Goal: Book appointment/travel/reservation

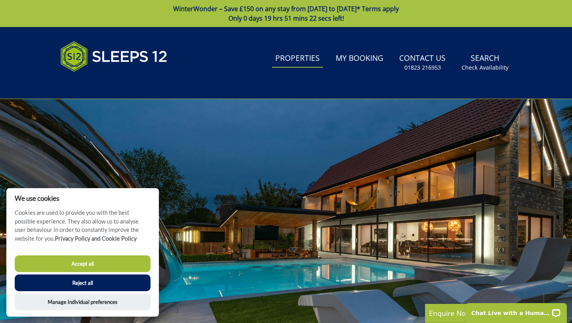
click at [298, 60] on link "Properties" at bounding box center [297, 59] width 51 height 18
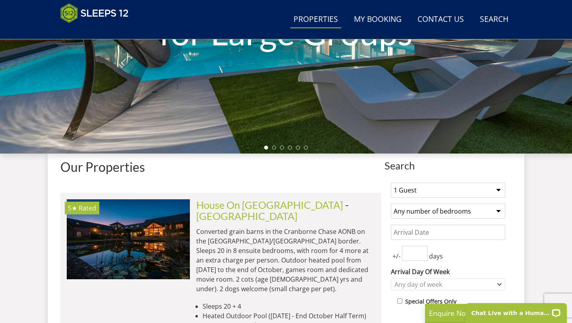
scroll to position [180, 0]
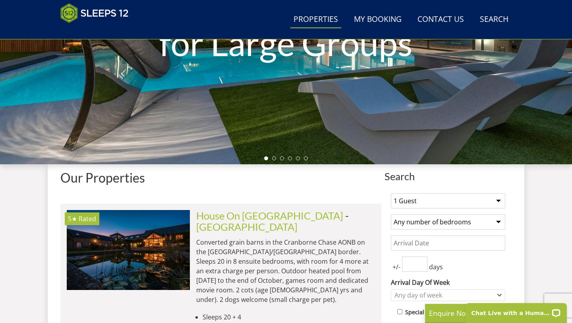
click at [497, 201] on select "1 Guest 2 Guests 3 Guests 4 Guests 5 Guests 6 Guests 7 Guests 8 Guests 9 Guests…" at bounding box center [448, 200] width 114 height 15
select select "12"
click at [391, 193] on select "1 Guest 2 Guests 3 Guests 4 Guests 5 Guests 6 Guests 7 Guests 8 Guests 9 Guests…" at bounding box center [448, 200] width 114 height 15
click at [499, 221] on select "Any number of bedrooms 4 Bedrooms 5 Bedrooms 6 Bedrooms 7 Bedrooms 8 Bedrooms 9…" at bounding box center [448, 221] width 114 height 15
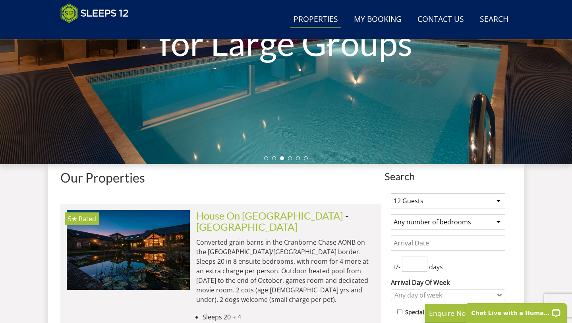
select select "7"
click at [391, 214] on select "Any number of bedrooms 4 Bedrooms 5 Bedrooms 6 Bedrooms 7 Bedrooms 8 Bedrooms 9…" at bounding box center [448, 221] width 114 height 15
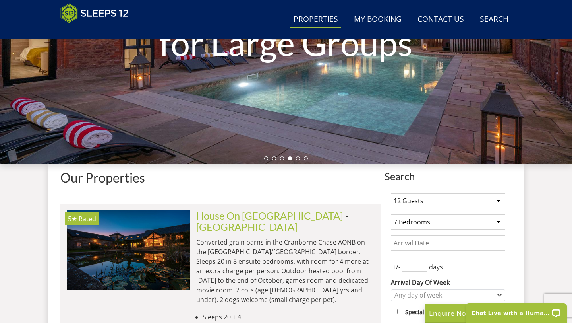
click at [481, 241] on input "Date" at bounding box center [448, 242] width 114 height 15
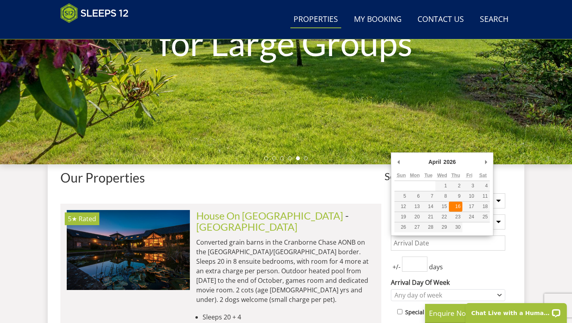
type input "[DATE]"
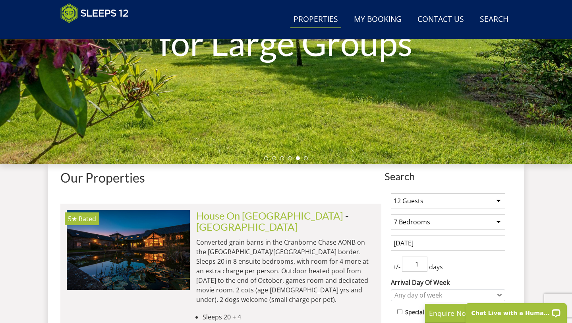
click at [419, 263] on input "1" at bounding box center [414, 263] width 25 height 15
click at [423, 262] on input "2" at bounding box center [414, 263] width 25 height 15
click at [423, 262] on input "3" at bounding box center [414, 263] width 25 height 15
type input "4"
click at [423, 262] on input "4" at bounding box center [414, 263] width 25 height 15
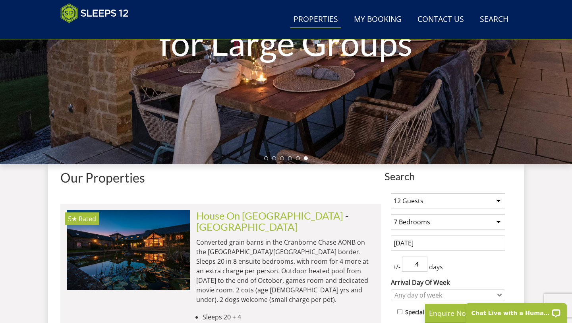
click at [489, 243] on input "[DATE]" at bounding box center [448, 242] width 114 height 15
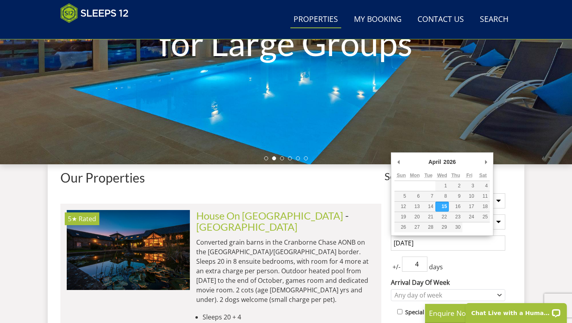
click at [473, 244] on input "[DATE]" at bounding box center [448, 242] width 114 height 15
type input "[DATE]"
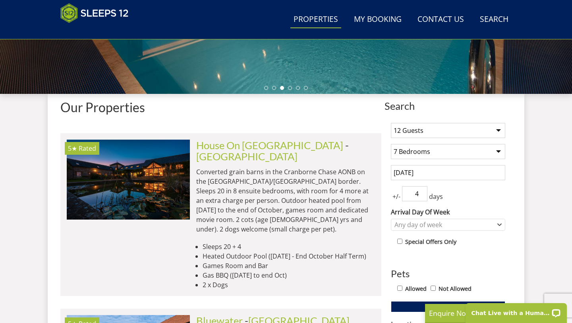
scroll to position [256, 0]
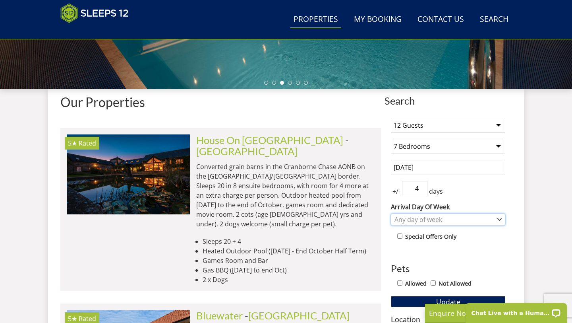
click at [500, 219] on icon "Combobox" at bounding box center [500, 220] width 4 height 2
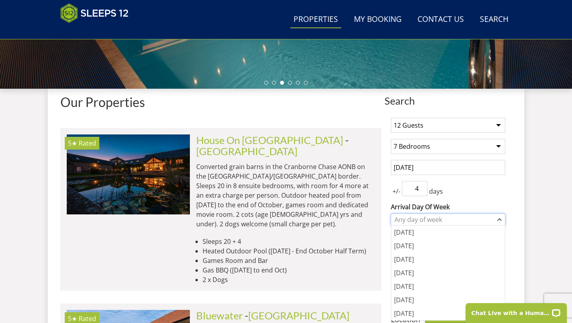
click at [452, 221] on div "Any day of week" at bounding box center [444, 219] width 103 height 9
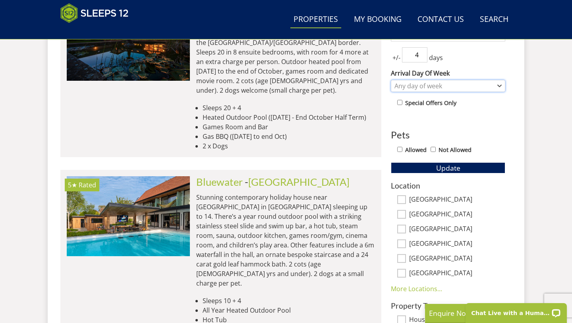
scroll to position [391, 0]
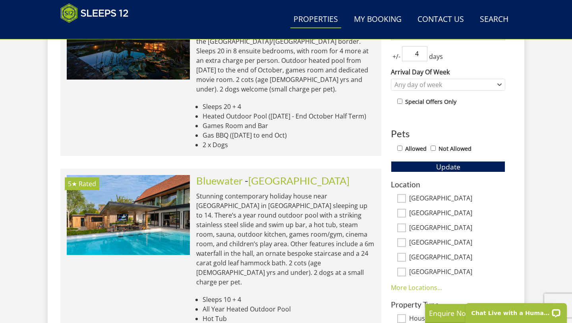
click at [399, 147] on input "Allowed" at bounding box center [399, 147] width 5 height 5
checkbox input "true"
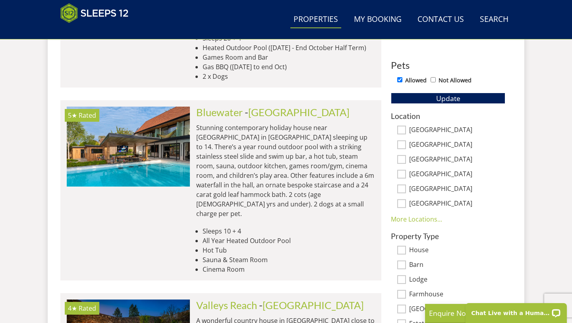
scroll to position [453, 0]
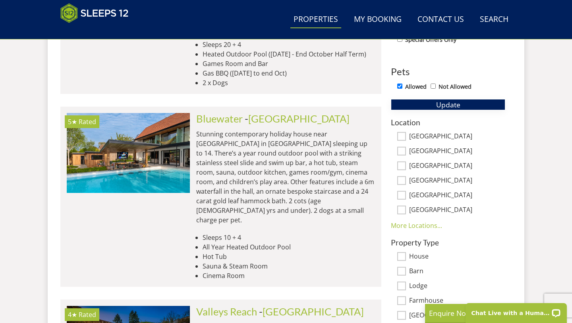
click at [457, 105] on span "Update" at bounding box center [448, 105] width 24 height 10
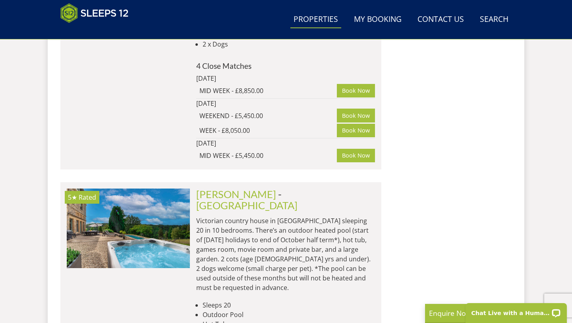
scroll to position [5310, 0]
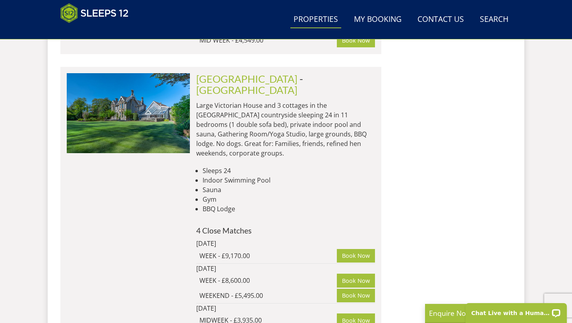
scroll to position [8456, 0]
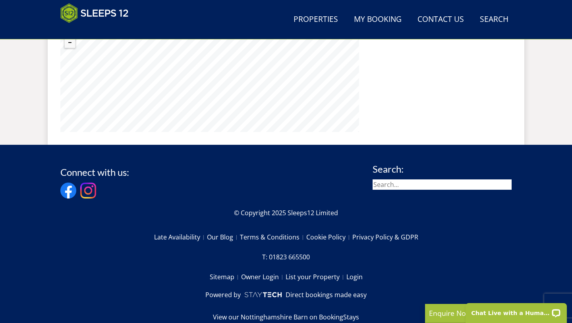
scroll to position [684, 0]
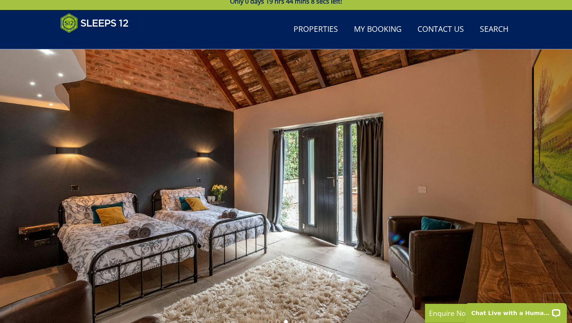
scroll to position [10, 0]
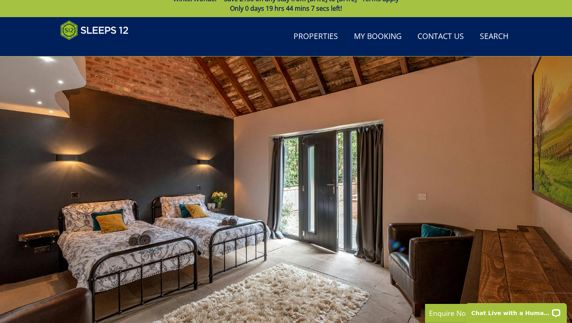
click at [532, 195] on div at bounding box center [286, 195] width 572 height 278
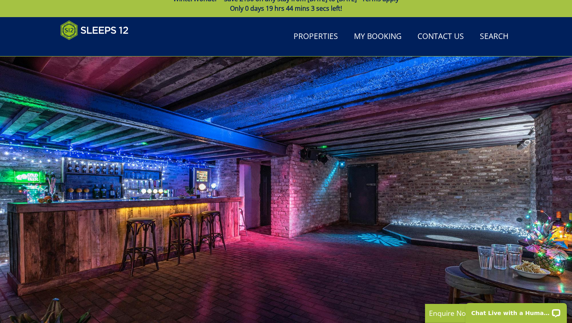
click at [542, 182] on div at bounding box center [286, 195] width 572 height 278
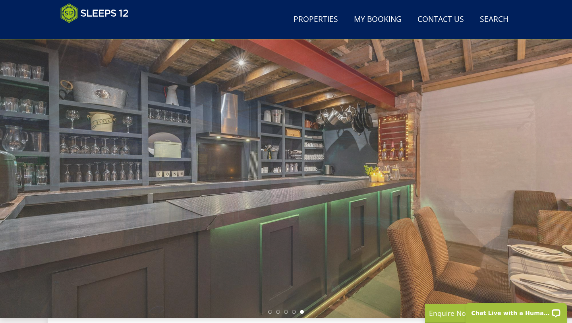
scroll to position [29, 0]
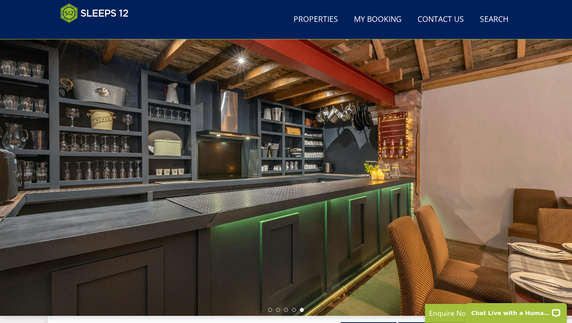
click at [325, 180] on div at bounding box center [286, 176] width 572 height 278
click at [376, 118] on div at bounding box center [286, 176] width 572 height 278
click at [252, 153] on div at bounding box center [286, 176] width 572 height 278
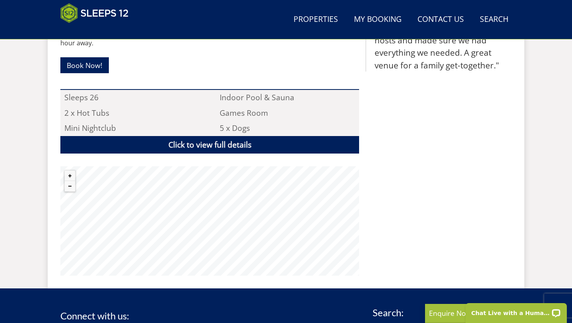
scroll to position [540, 0]
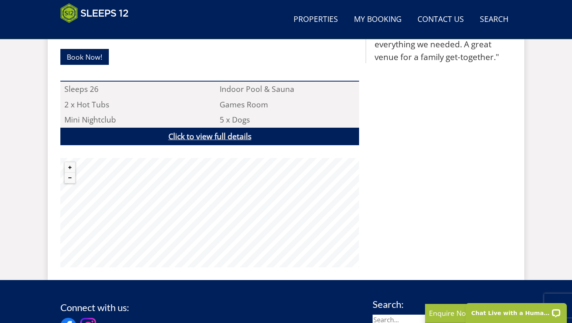
click at [242, 128] on link "Click to view full details" at bounding box center [209, 137] width 299 height 18
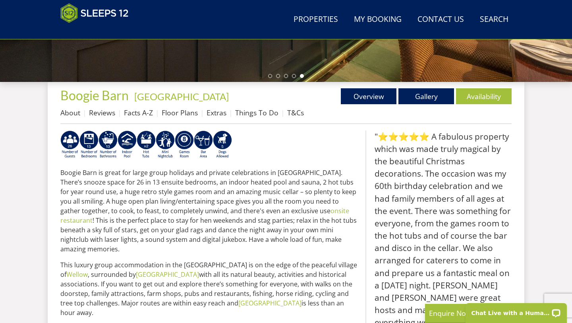
scroll to position [261, 0]
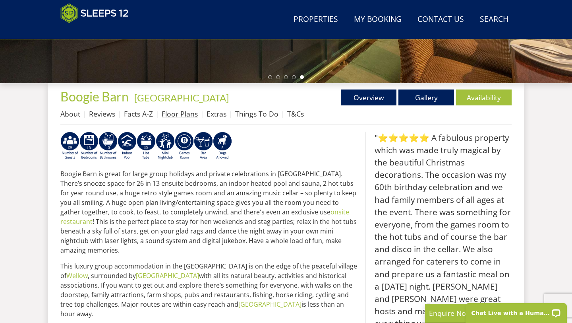
click at [171, 115] on link "Floor Plans" at bounding box center [180, 114] width 36 height 10
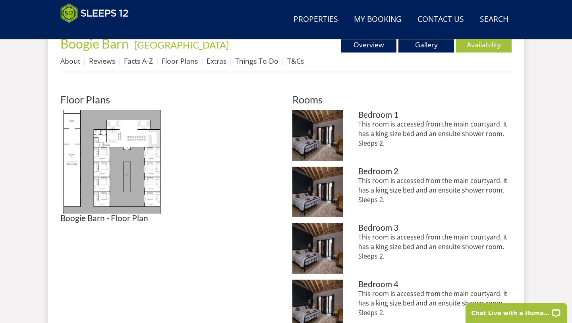
scroll to position [316, 0]
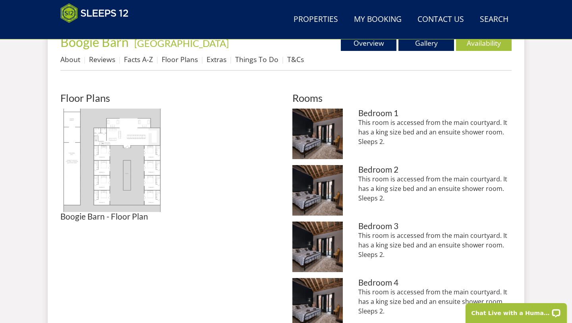
click at [132, 133] on img at bounding box center [111, 159] width 103 height 103
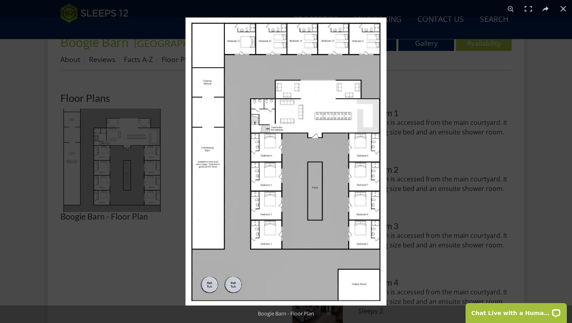
click at [207, 169] on img at bounding box center [286, 161] width 201 height 288
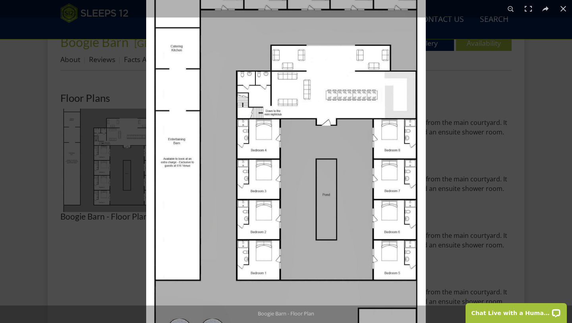
click at [207, 169] on img at bounding box center [286, 158] width 280 height 400
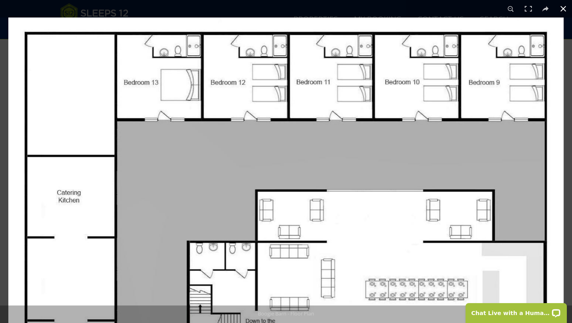
click at [563, 7] on button at bounding box center [563, 8] width 17 height 17
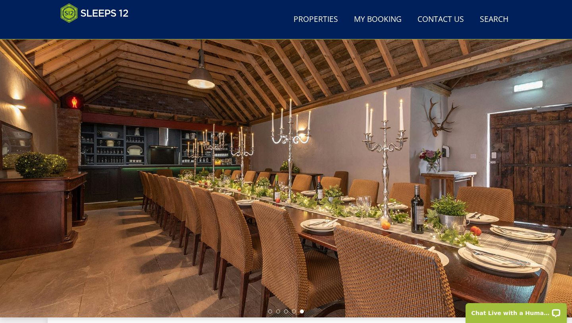
scroll to position [25, 0]
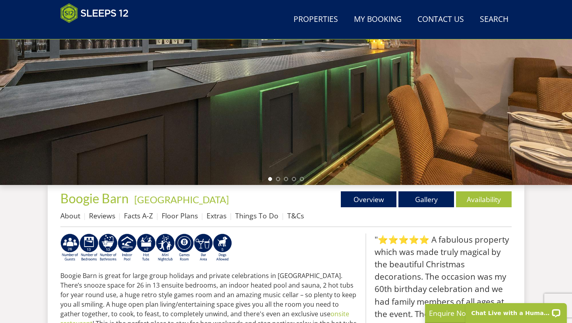
scroll to position [153, 0]
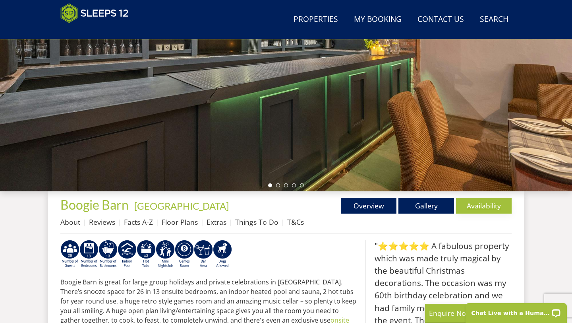
click at [477, 208] on link "Availability" at bounding box center [484, 205] width 56 height 16
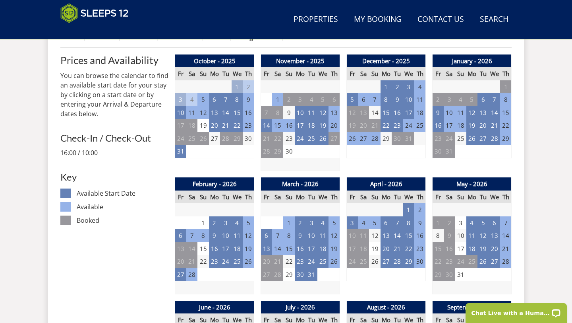
scroll to position [342, 0]
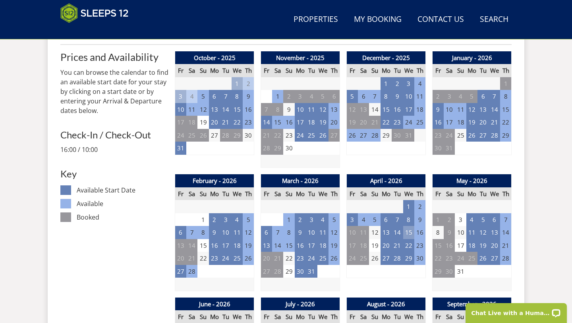
click at [410, 232] on td "15" at bounding box center [408, 232] width 11 height 13
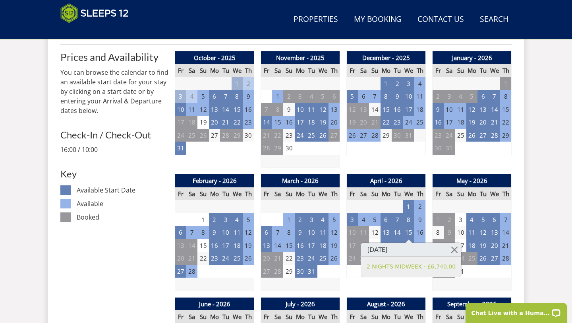
click at [395, 286] on div "April - 2026 Fr Sa Su Mo Tu We Th 27 28 29 30 31 1 2 3 4 5 6 7 8 9 10 11" at bounding box center [385, 232] width 79 height 117
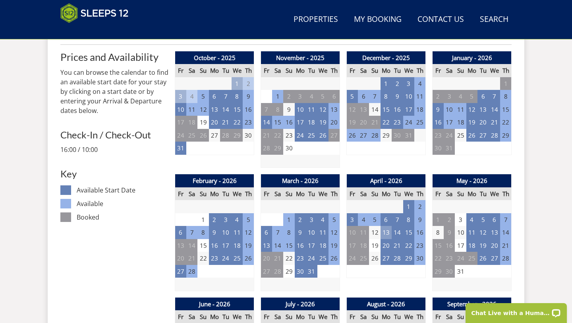
click at [386, 232] on td "13" at bounding box center [386, 232] width 11 height 13
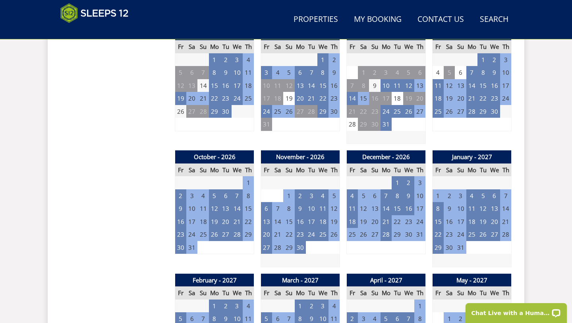
scroll to position [614, 0]
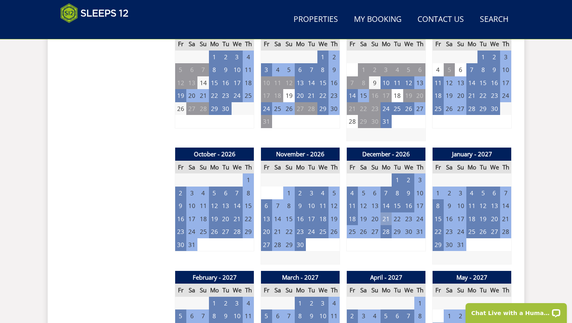
click at [387, 219] on td "21" at bounding box center [386, 218] width 11 height 13
click at [546, 211] on div "Search Menu Properties My Booking Contact Us [PHONE_NUMBER] Search Check Availa…" at bounding box center [286, 214] width 572 height 1602
click at [386, 233] on td "28" at bounding box center [386, 231] width 11 height 13
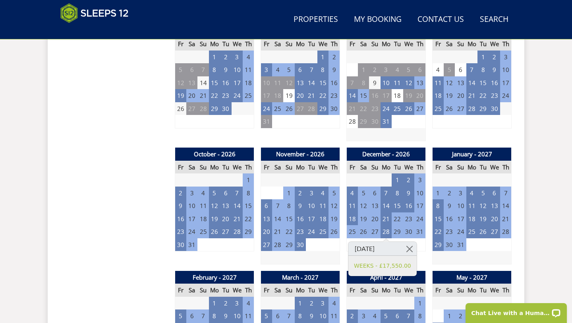
click at [542, 226] on div "Search Menu Properties My Booking Contact Us [PHONE_NUMBER] Search Check Availa…" at bounding box center [286, 214] width 572 height 1602
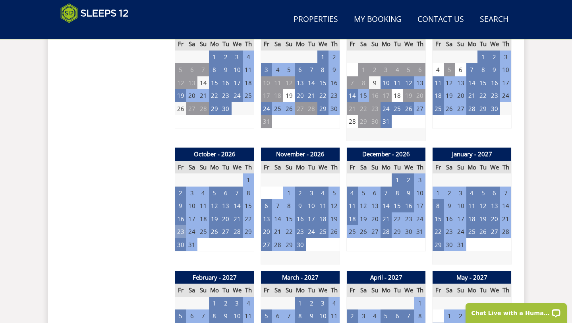
click at [180, 232] on td "23" at bounding box center [180, 231] width 11 height 13
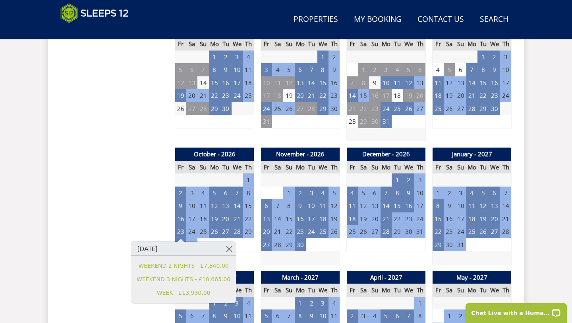
click at [550, 230] on div "Search Menu Properties My Booking Contact Us [PHONE_NUMBER] Search Check Availa…" at bounding box center [286, 214] width 572 height 1602
